Goal: Information Seeking & Learning: Learn about a topic

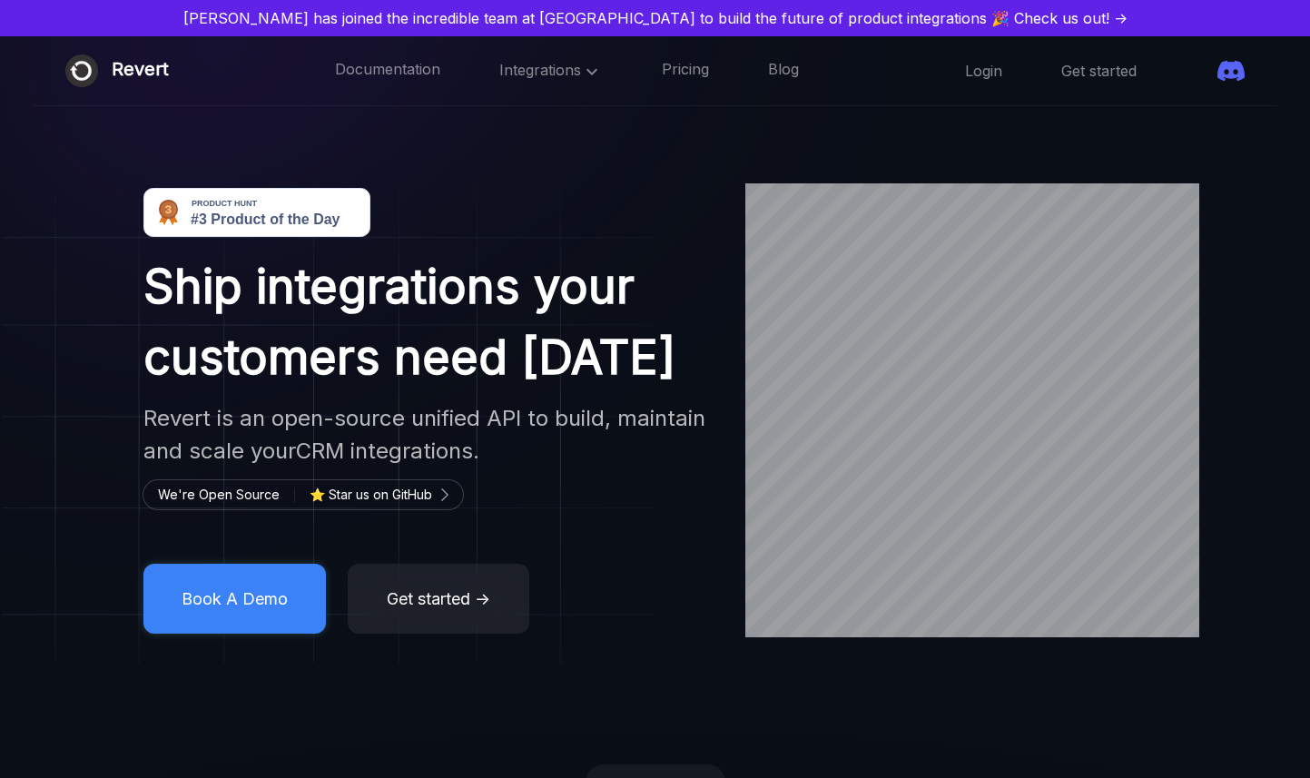
click at [687, 477] on div "Ship integrations your customers need [DATE] Revert is an open-source unified A…" at bounding box center [428, 411] width 635 height 446
click at [532, 67] on span "Integrations" at bounding box center [550, 70] width 103 height 18
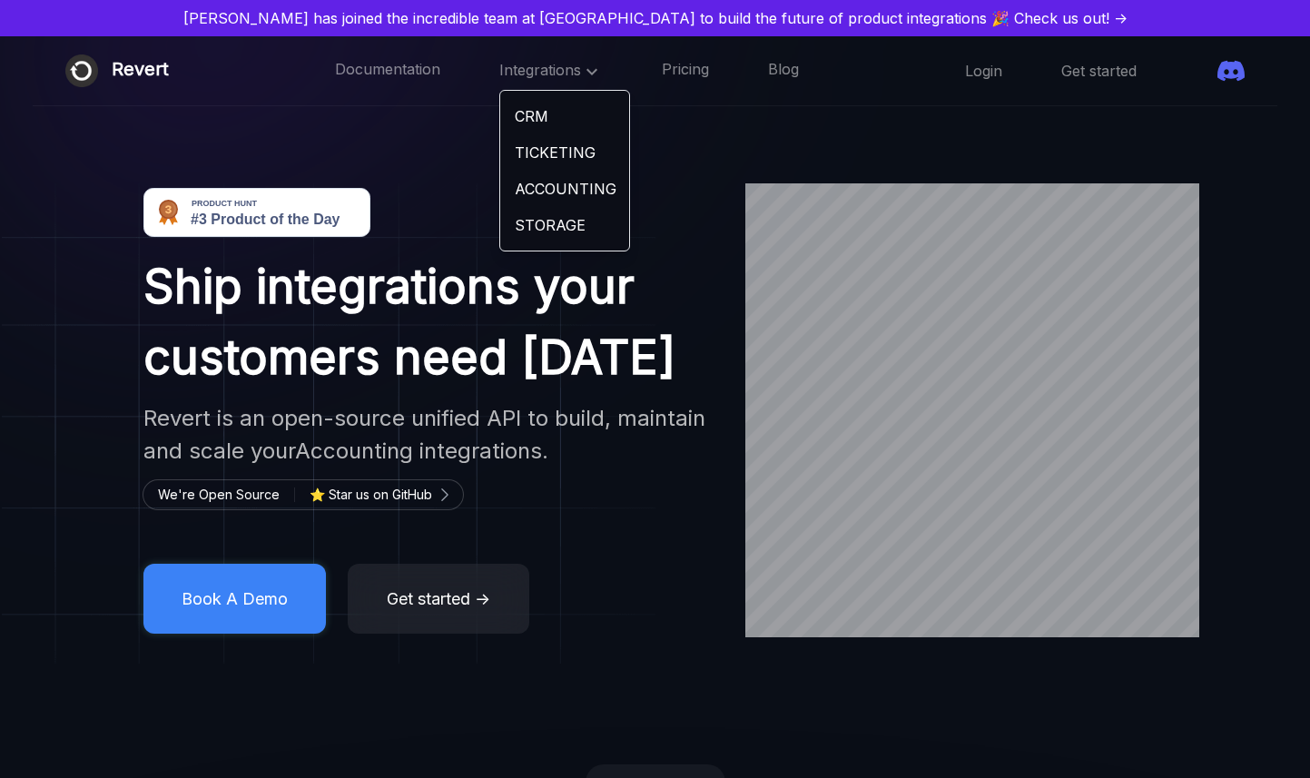
click at [506, 110] on link "CRM" at bounding box center [564, 116] width 129 height 36
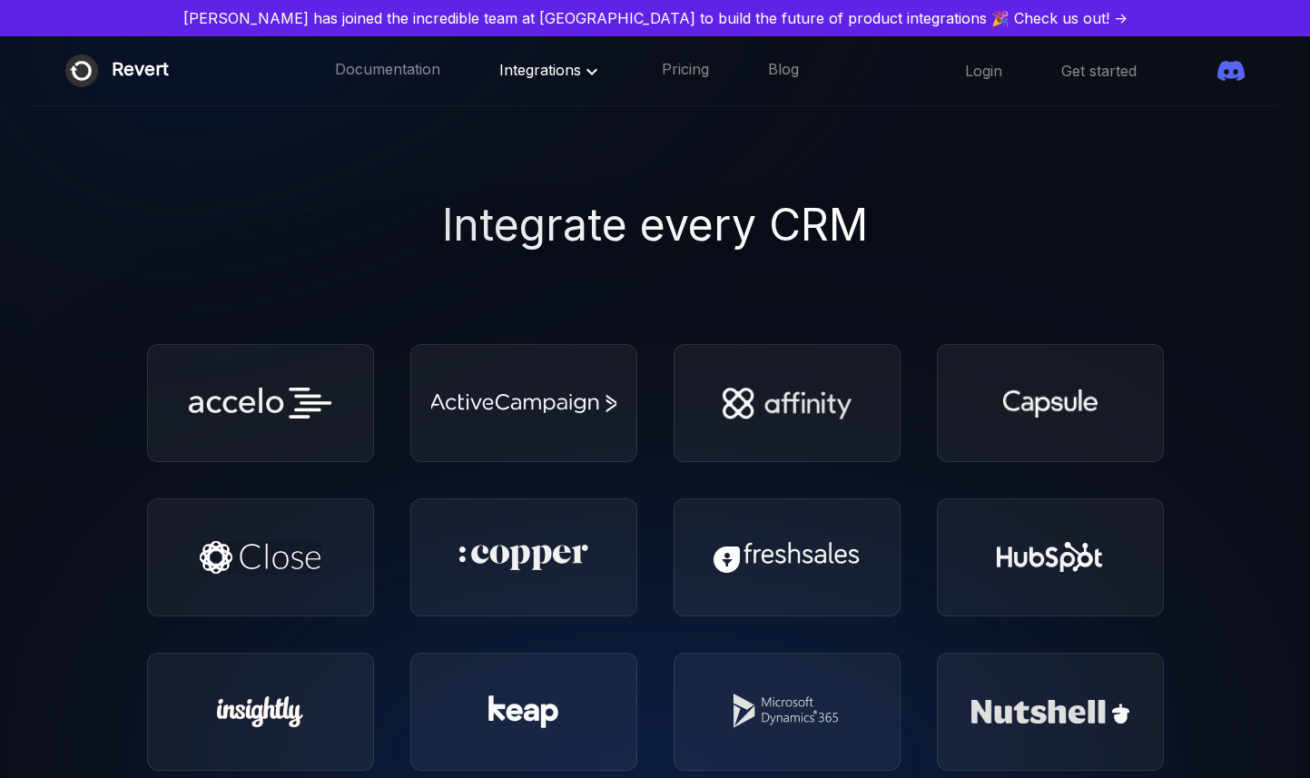
click at [581, 71] on icon at bounding box center [592, 72] width 22 height 22
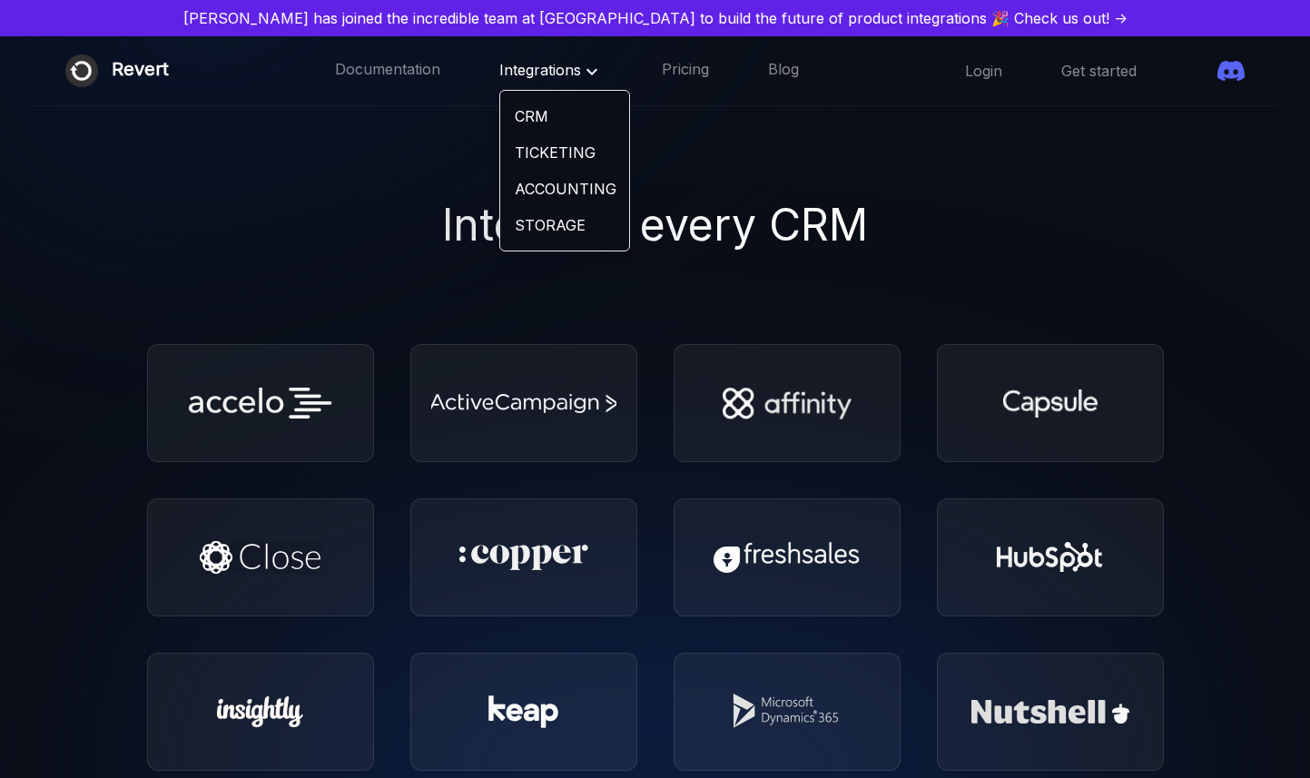
click at [536, 146] on link "TICKETING" at bounding box center [564, 152] width 129 height 36
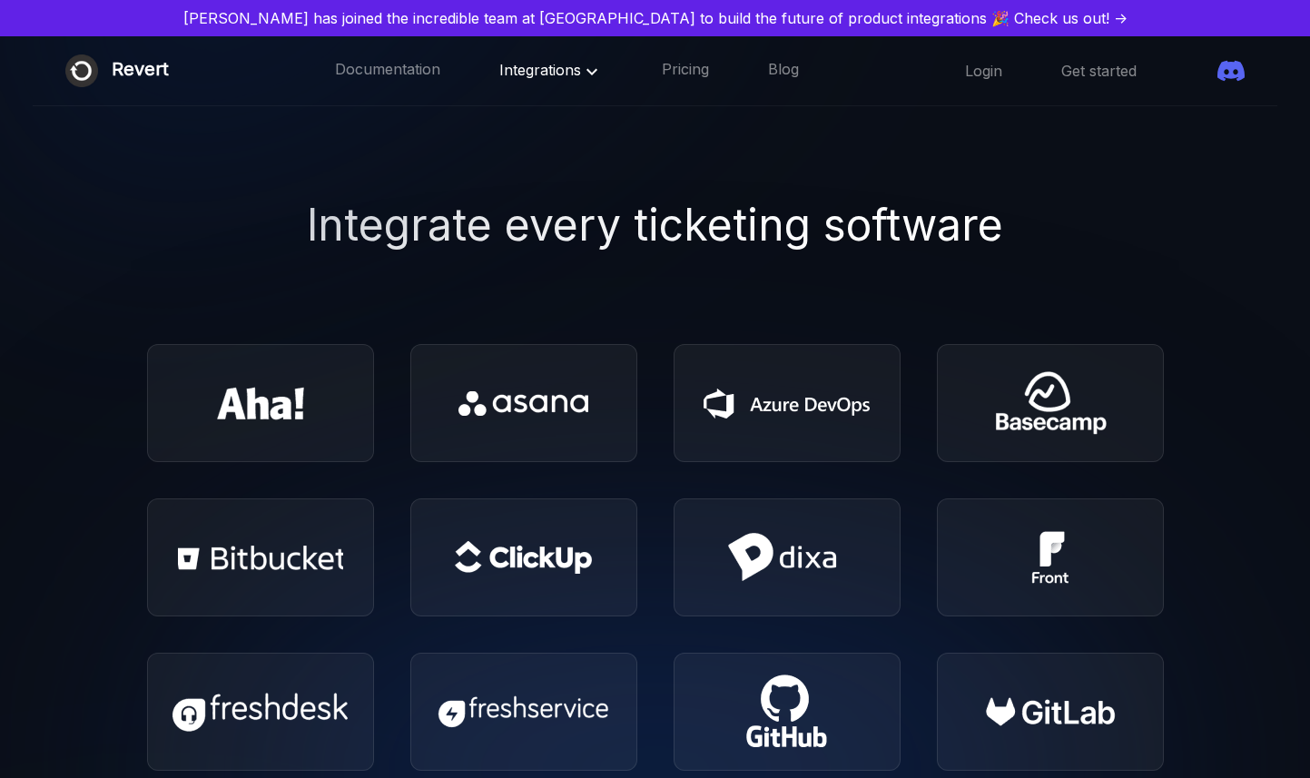
click at [655, 310] on div at bounding box center [383, 710] width 1382 height 1431
click at [525, 92] on div "Revert Documentation Integrations Pricing Blog ☰ Login Get started" at bounding box center [655, 71] width 1245 height 70
click at [535, 80] on div "Integrations" at bounding box center [550, 71] width 103 height 24
click at [581, 70] on icon at bounding box center [592, 72] width 22 height 22
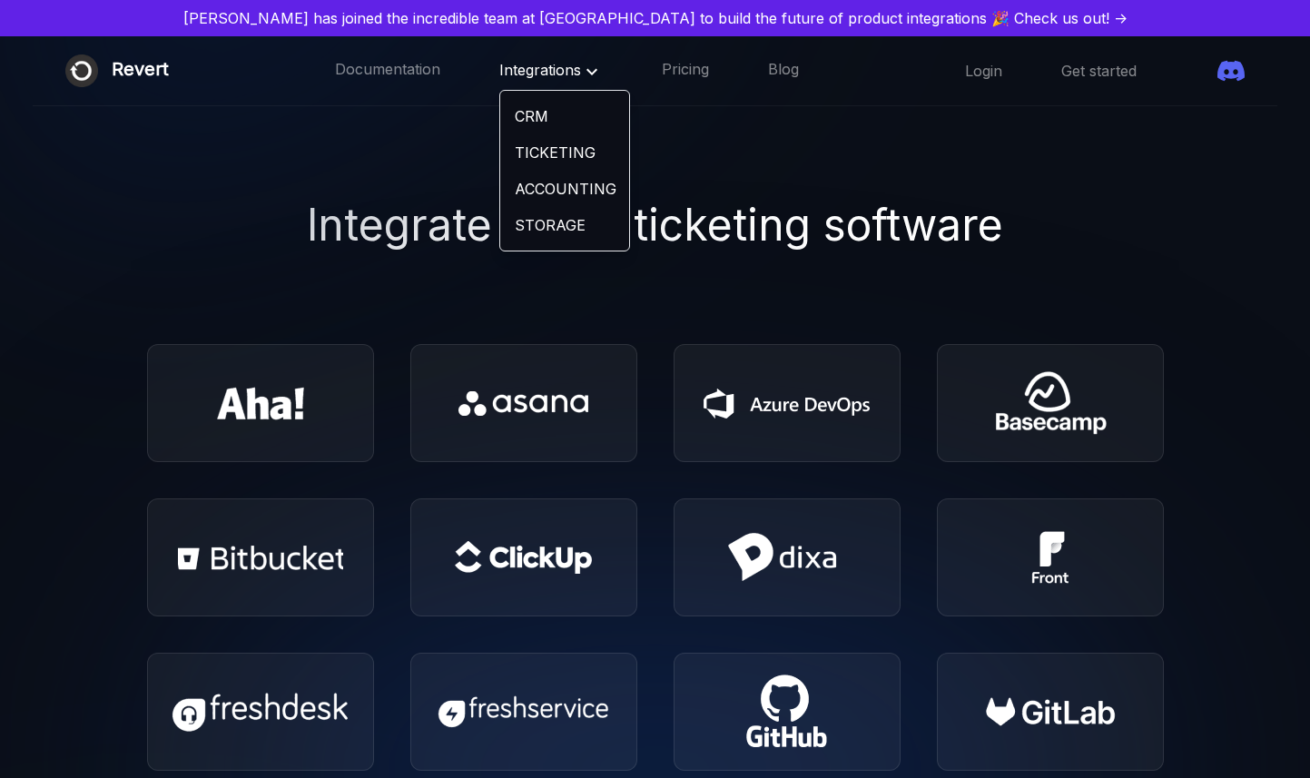
click at [519, 185] on link "ACCOUNTING" at bounding box center [564, 189] width 129 height 36
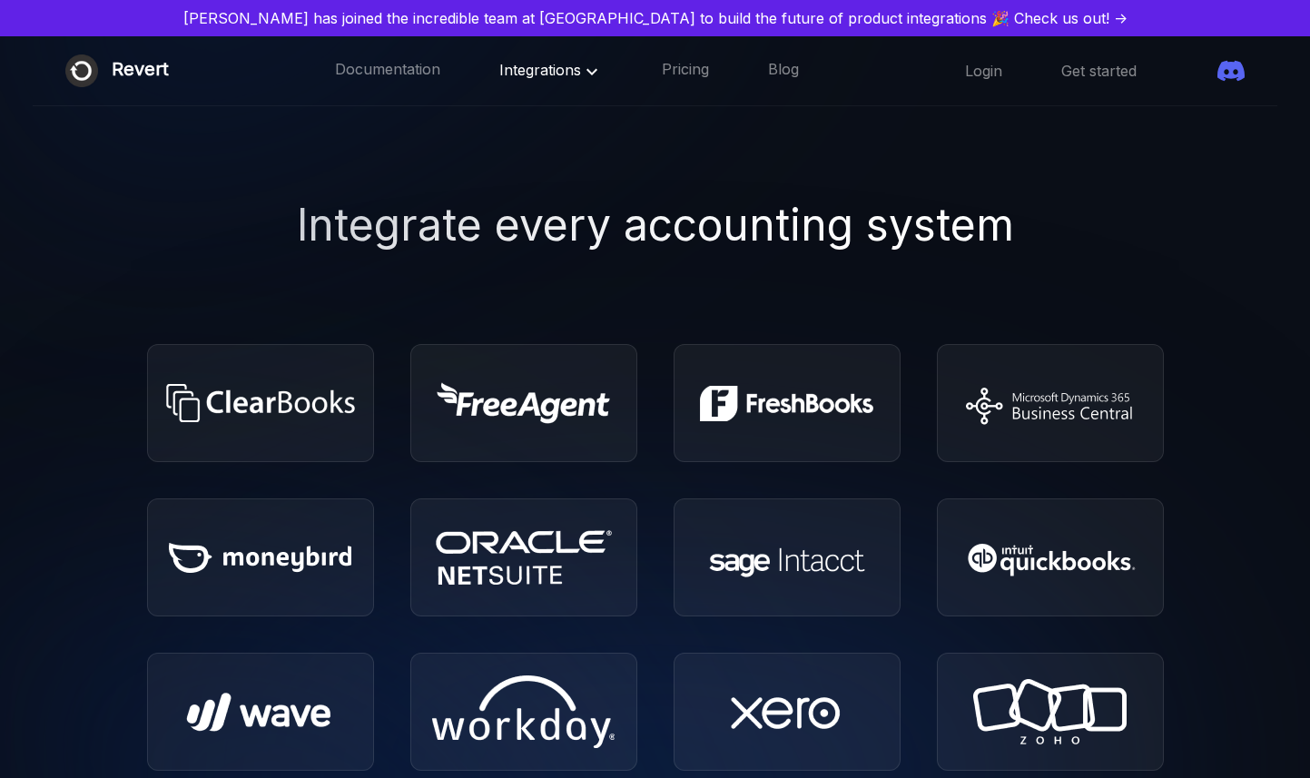
click at [586, 73] on icon at bounding box center [591, 71] width 11 height 6
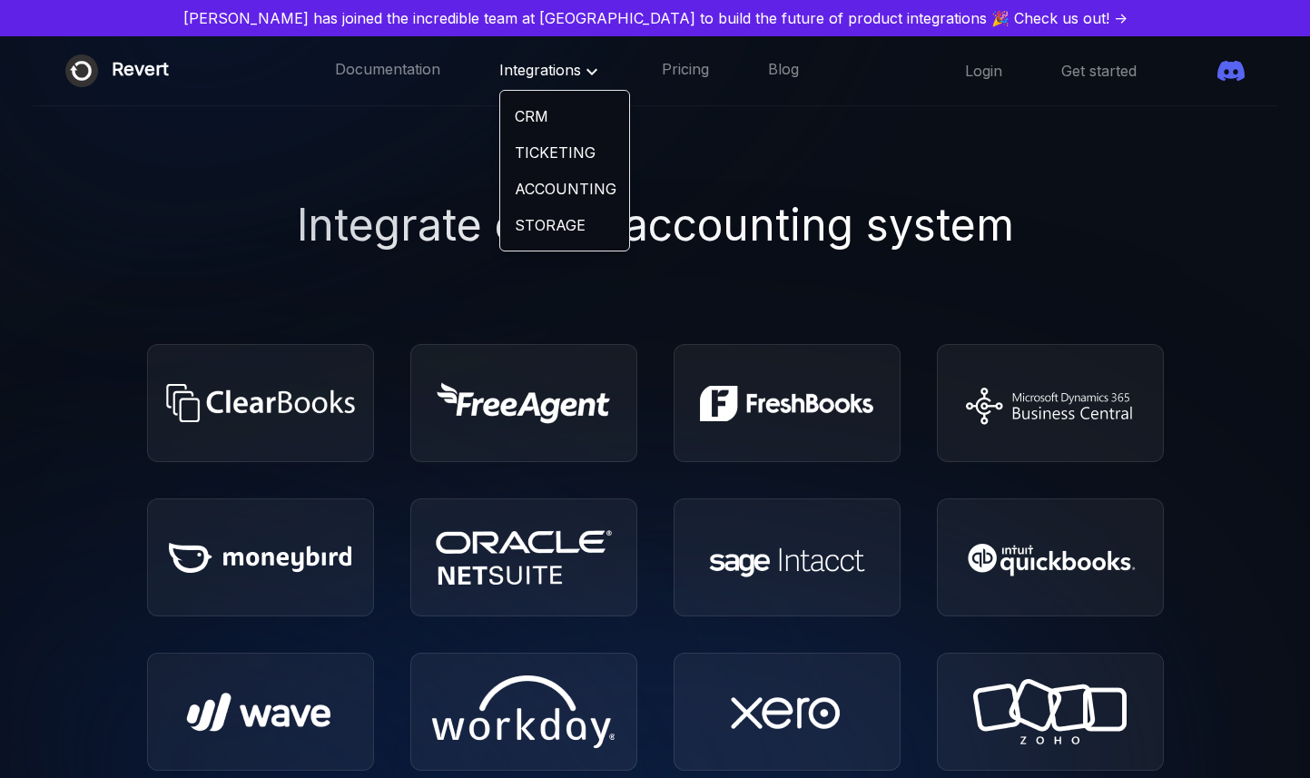
click at [547, 221] on link "STORAGE" at bounding box center [564, 225] width 129 height 36
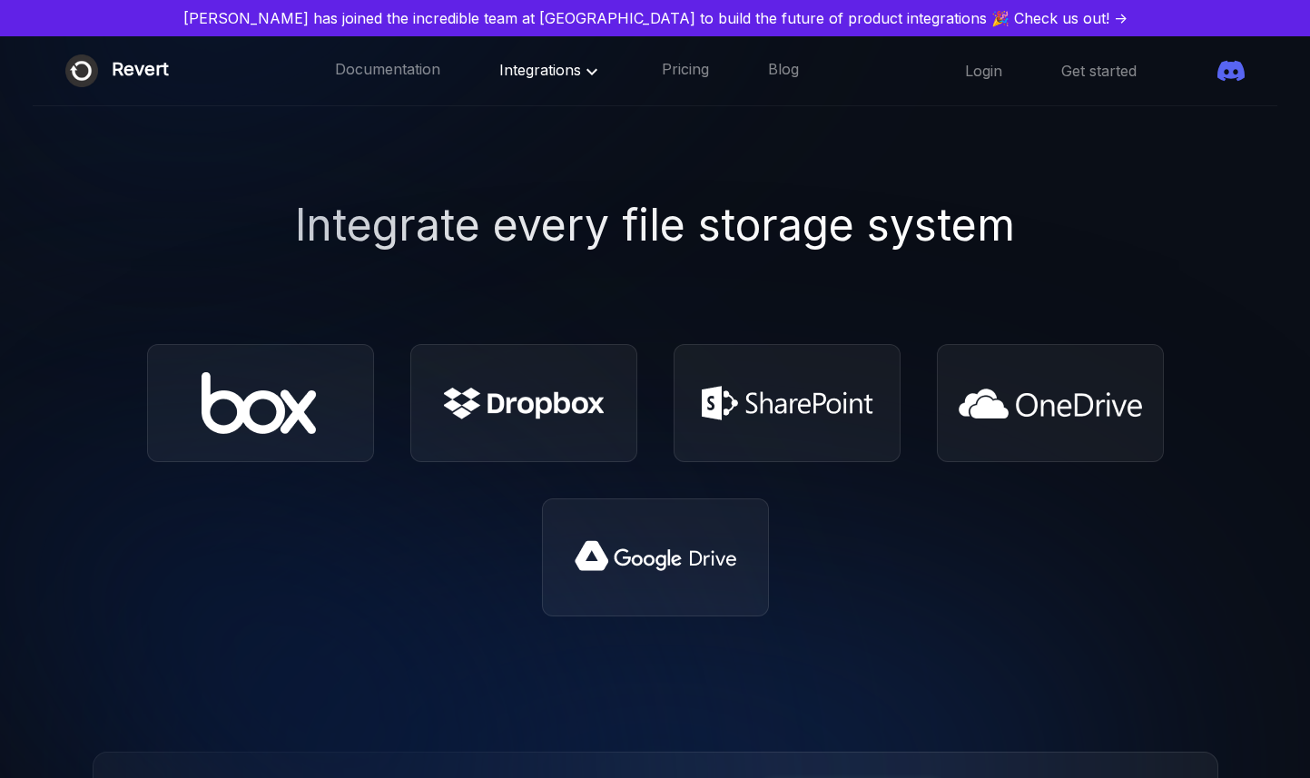
click at [664, 359] on div at bounding box center [655, 403] width 1017 height 118
click at [655, 375] on img at bounding box center [387, 554] width 1390 height 1336
click at [586, 73] on icon at bounding box center [591, 71] width 11 height 6
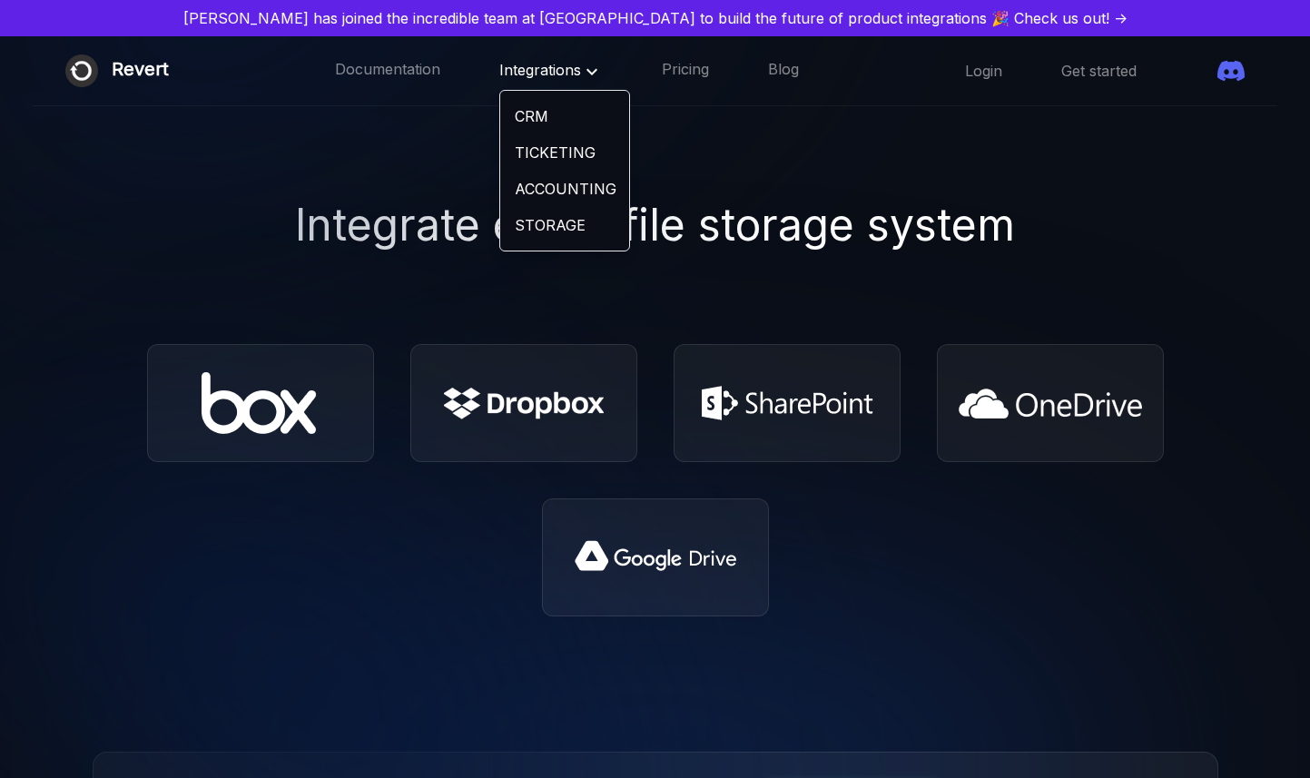
click at [520, 226] on link "STORAGE" at bounding box center [564, 225] width 129 height 36
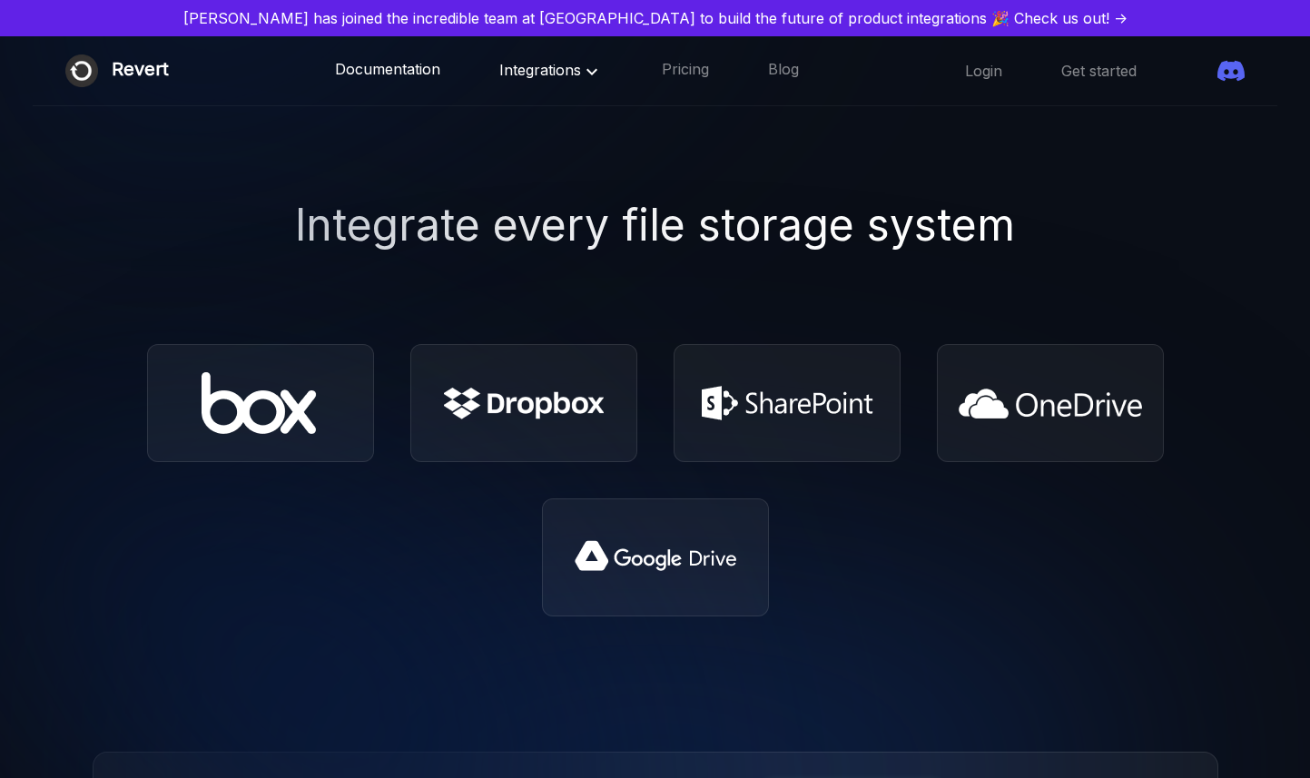
click at [358, 68] on link "Documentation" at bounding box center [387, 71] width 105 height 24
click at [933, 205] on img at bounding box center [496, 120] width 1028 height 623
